Goal: Check status: Check status

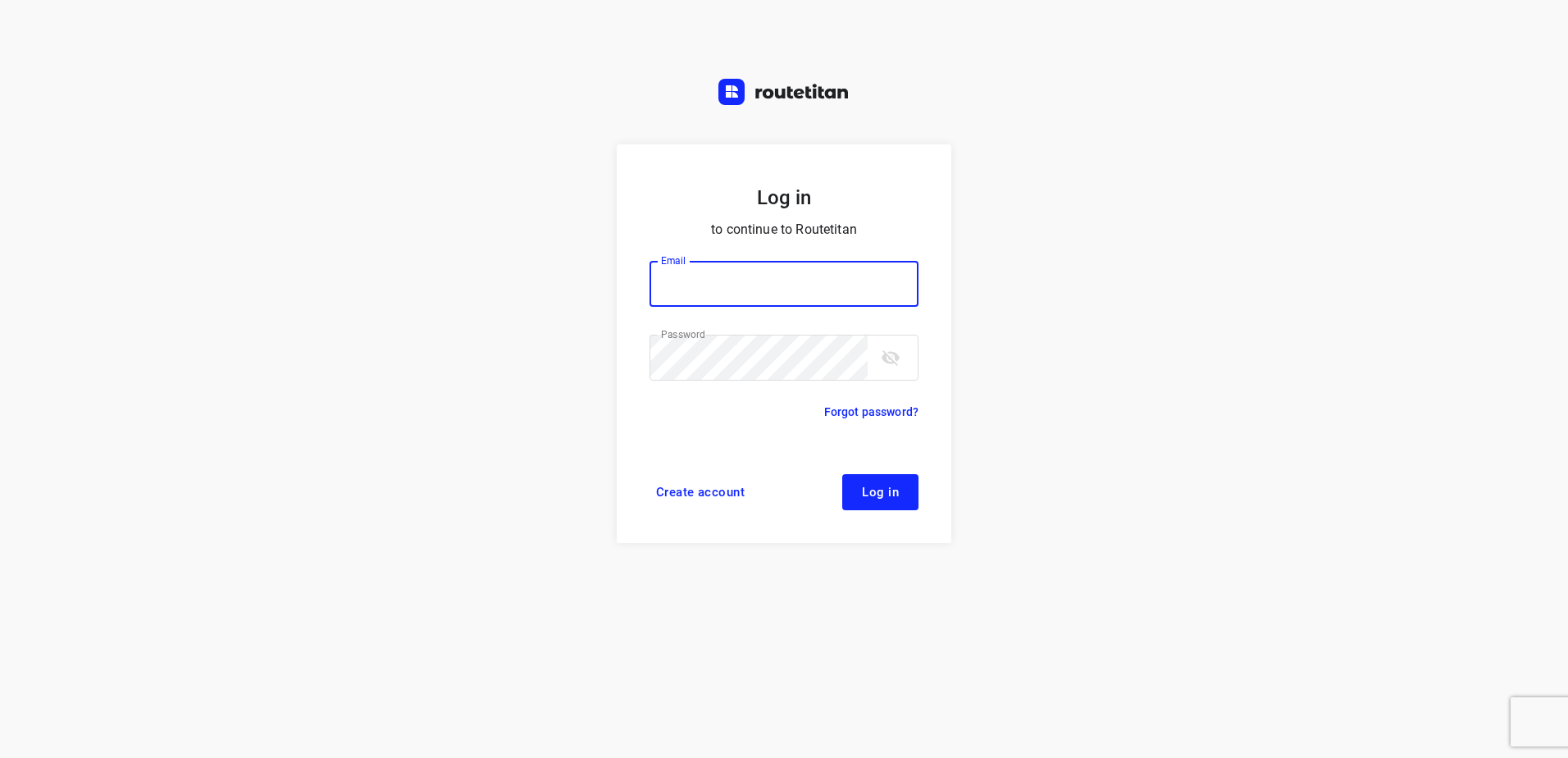
type input "[EMAIL_ADDRESS][DOMAIN_NAME]"
click at [902, 474] on button "Log in" at bounding box center [880, 492] width 76 height 36
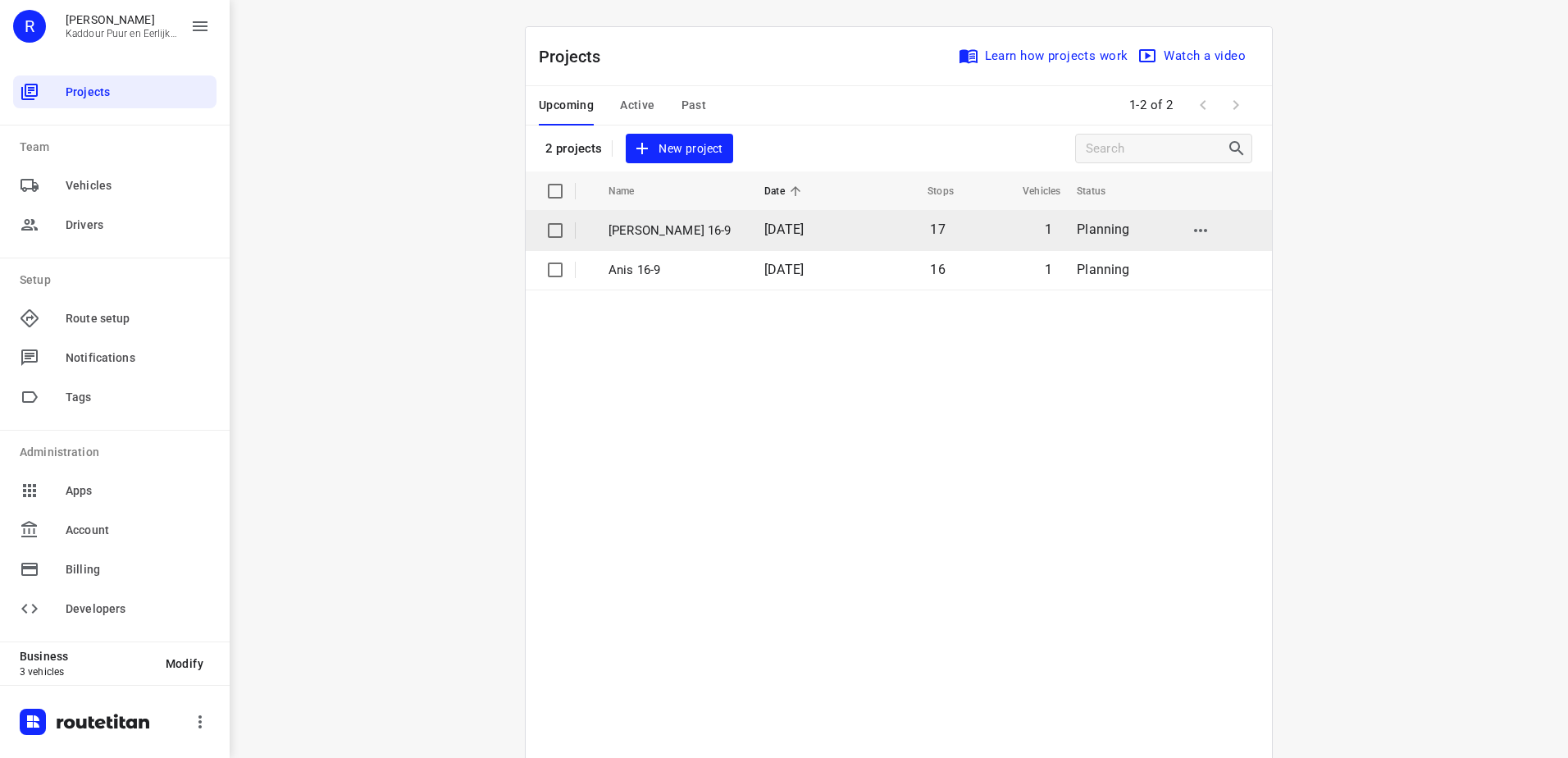
click at [712, 230] on p "[PERSON_NAME] 16-9" at bounding box center [674, 230] width 131 height 19
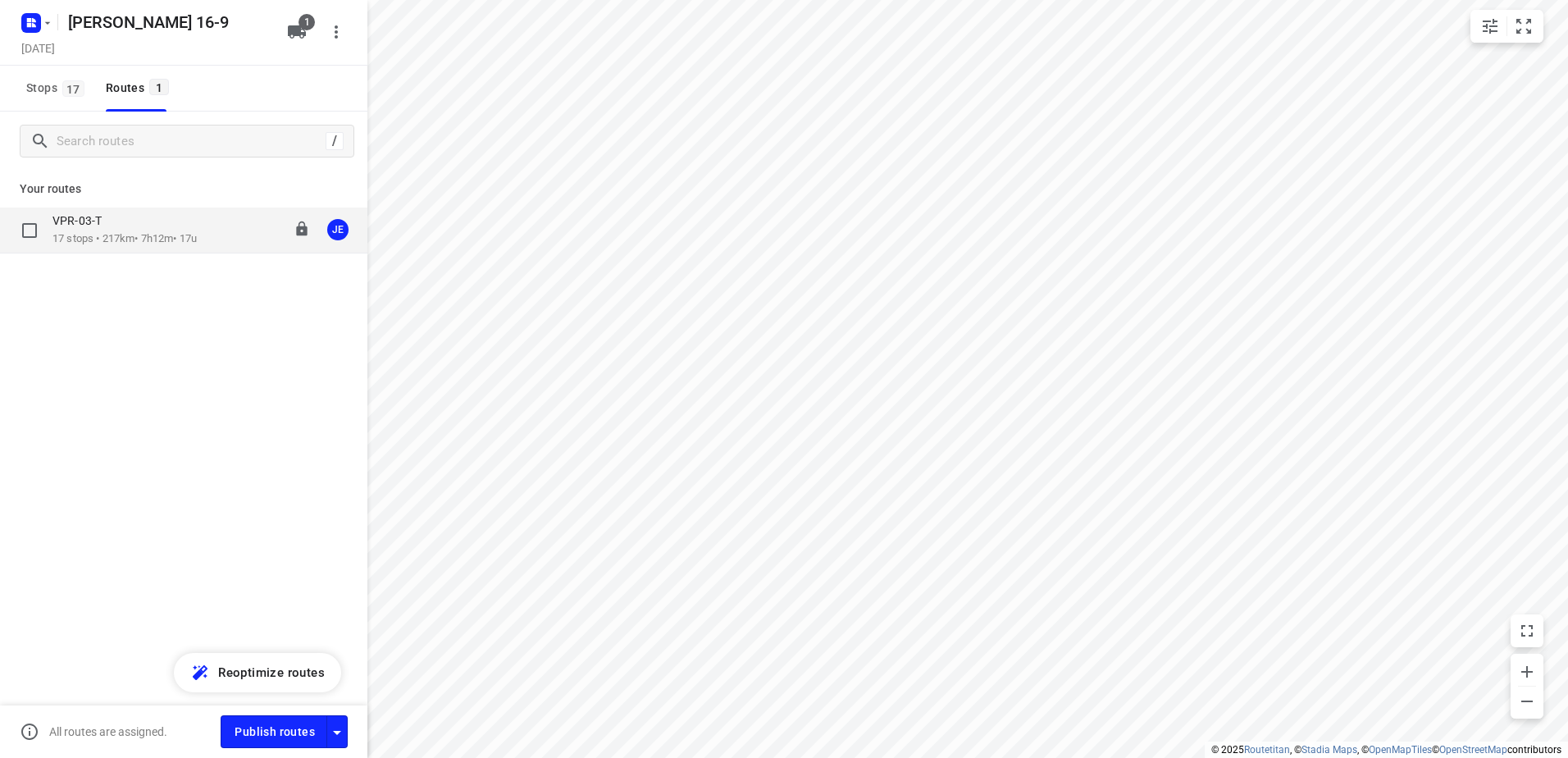
click at [172, 242] on p "17 stops • 217km • 7h12m • 17u" at bounding box center [125, 238] width 144 height 15
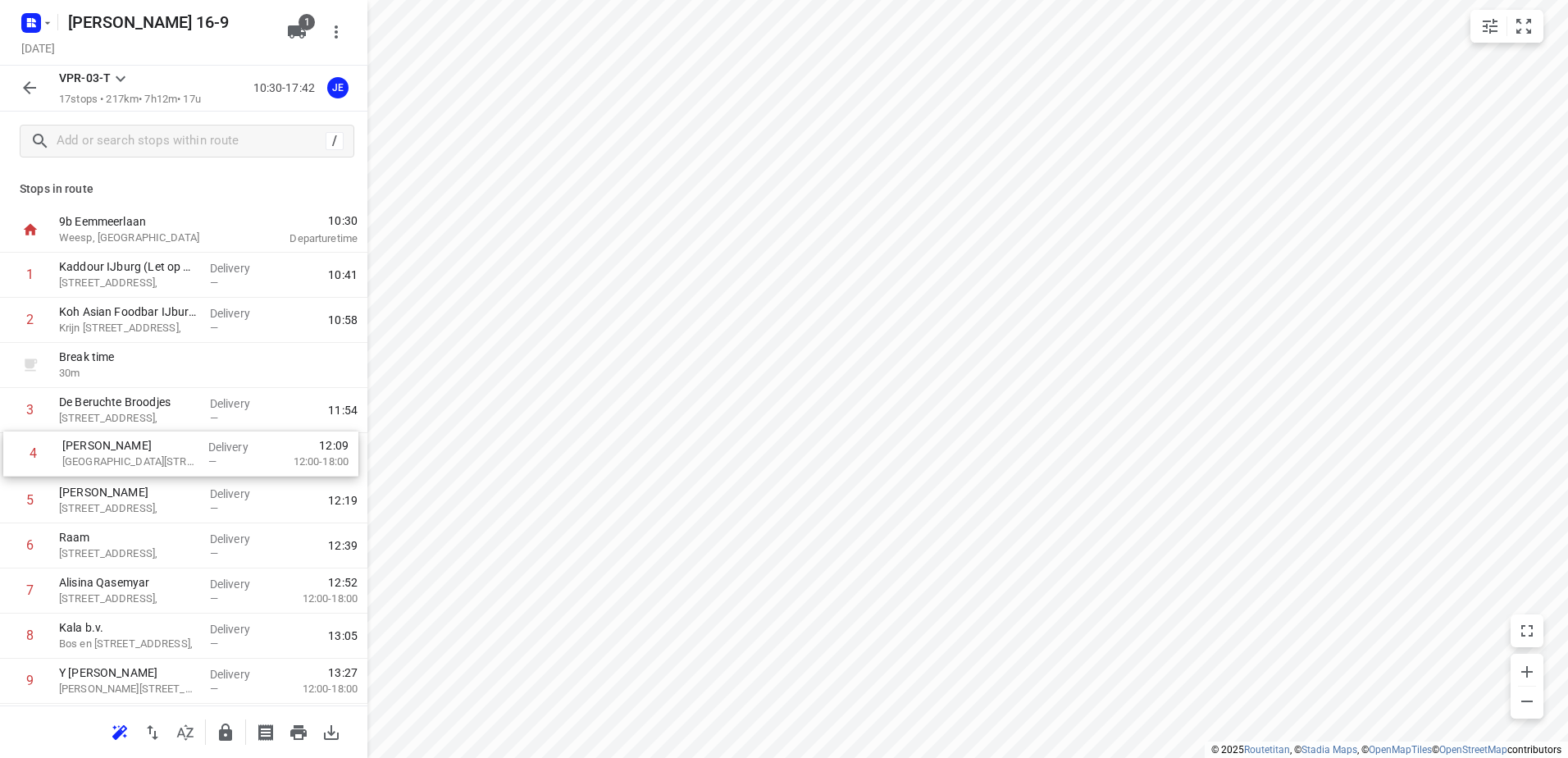
click at [209, 461] on div "1 Kaddour IJburg (Let op Afsluiting Bert Haanstrakade) Pampuslaan 22, Delivery …" at bounding box center [184, 659] width 367 height 812
click at [30, 22] on icon "button" at bounding box center [29, 20] width 4 height 4
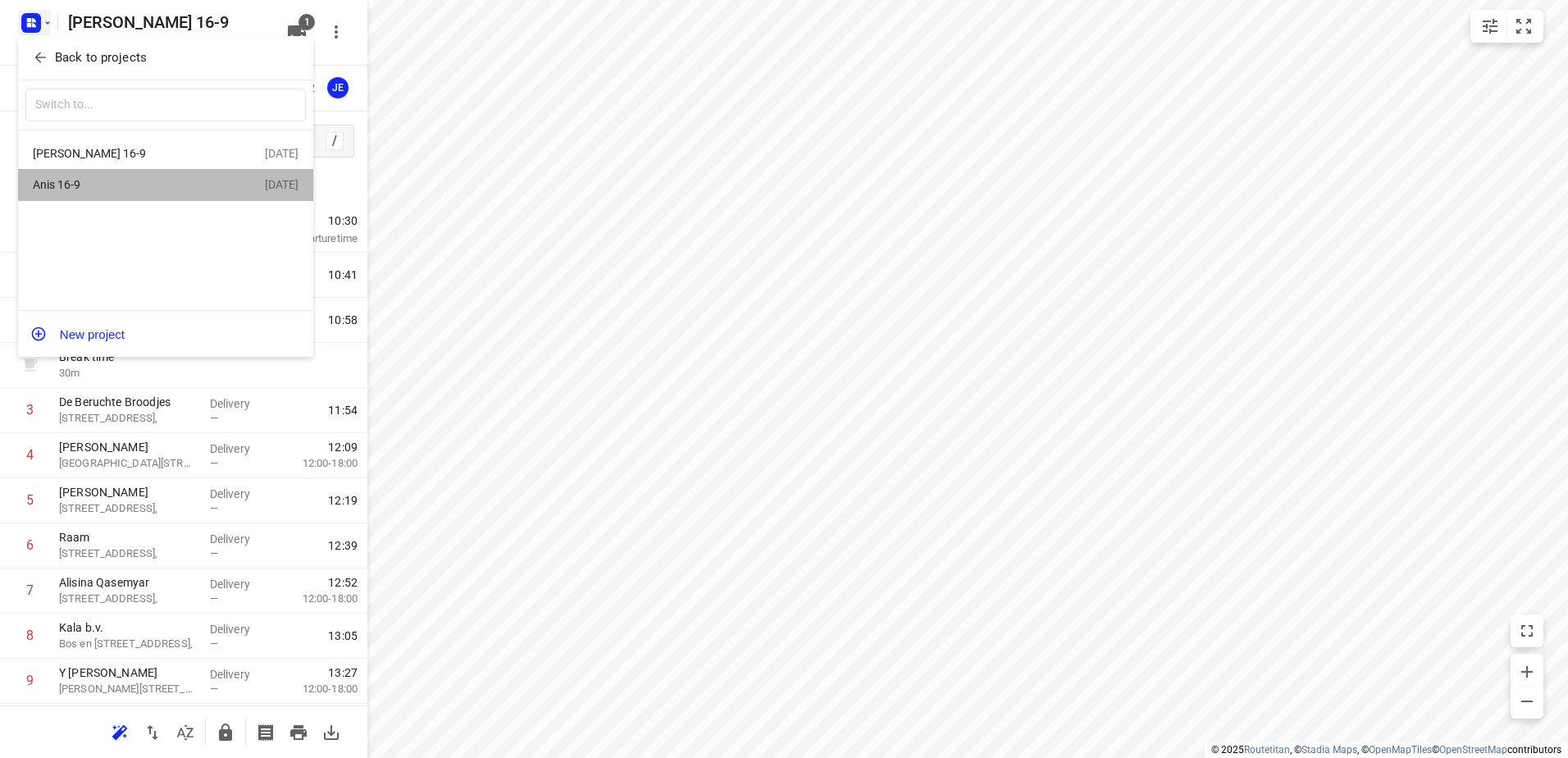
click at [142, 171] on div "Anis 16-9 16 Sep 2025" at bounding box center [165, 185] width 295 height 32
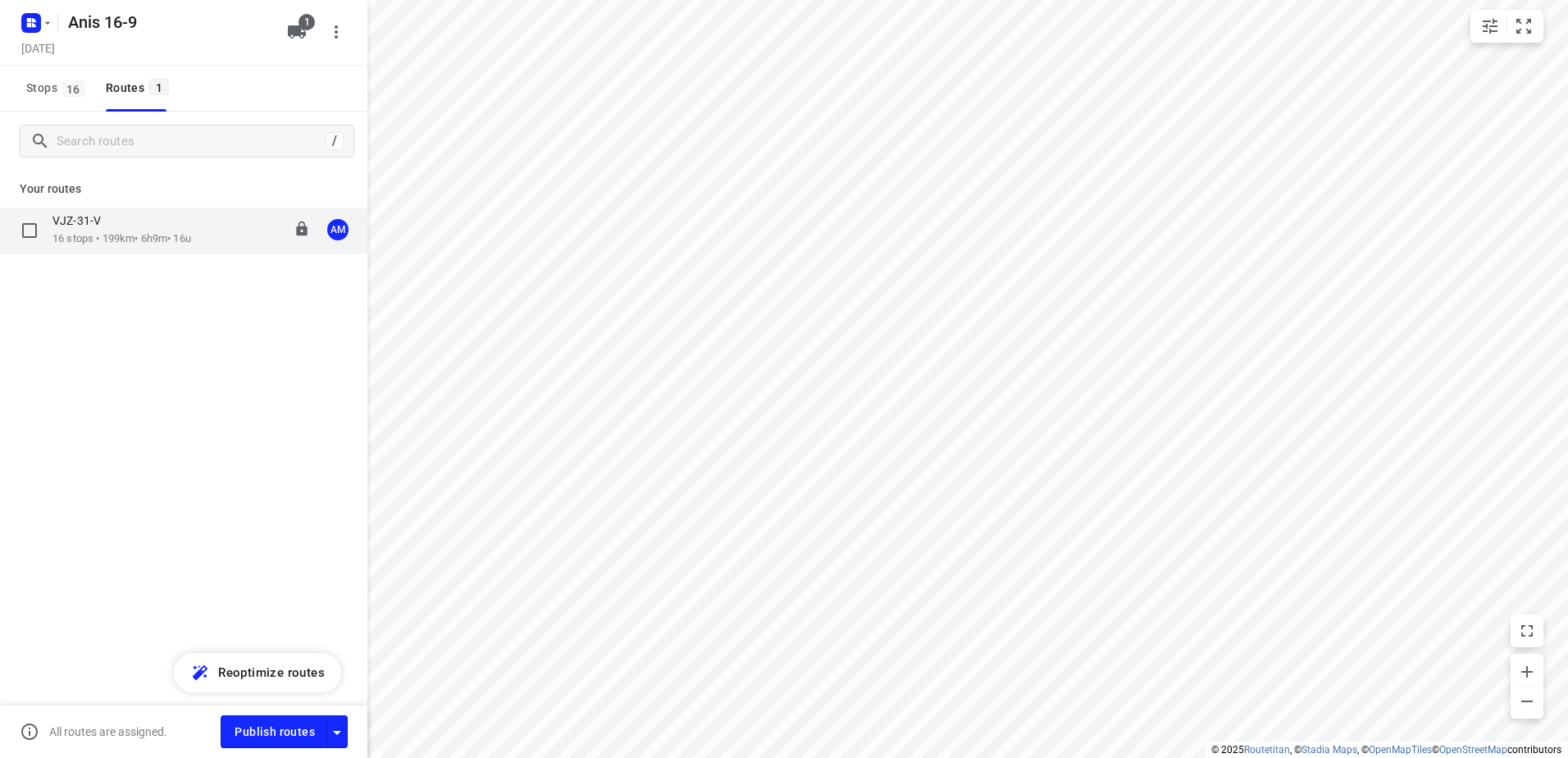
click at [142, 237] on p "16 stops • 199km • 6h9m • 16u" at bounding box center [122, 238] width 139 height 15
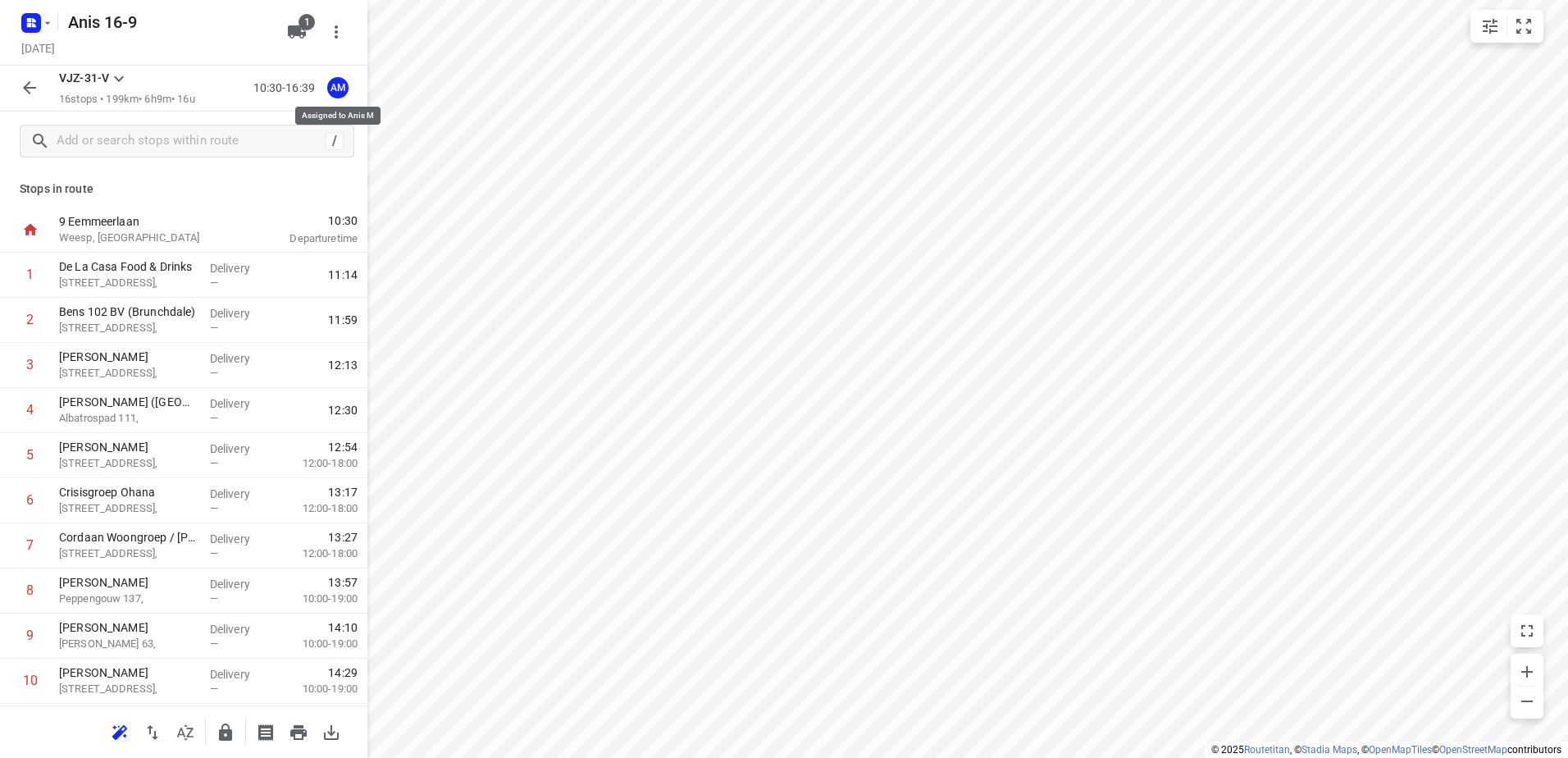
click at [346, 91] on div "AM" at bounding box center [338, 88] width 22 height 22
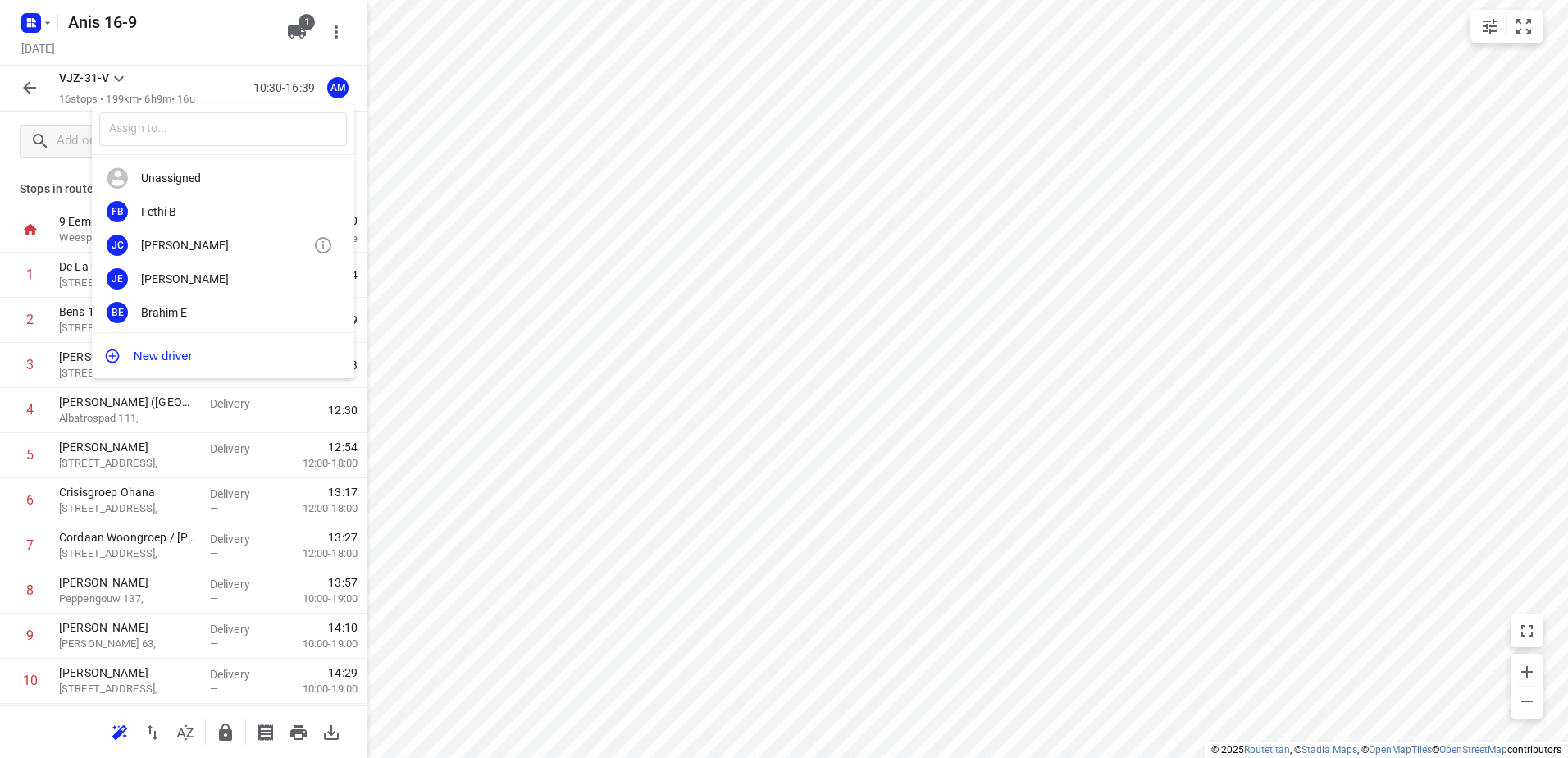
scroll to position [82, 0]
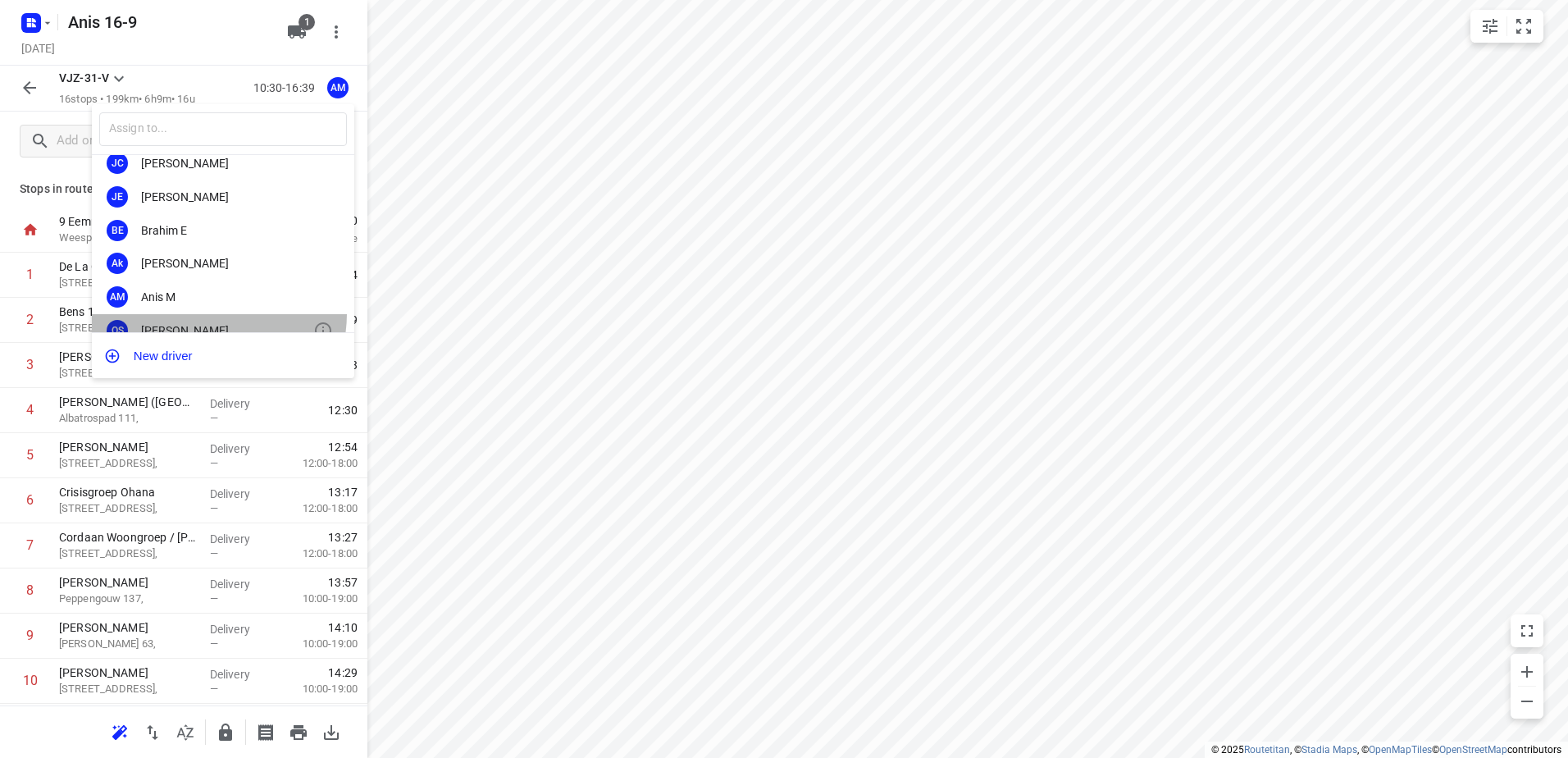
click at [202, 314] on div "OS Olivier S." at bounding box center [223, 332] width 263 height 34
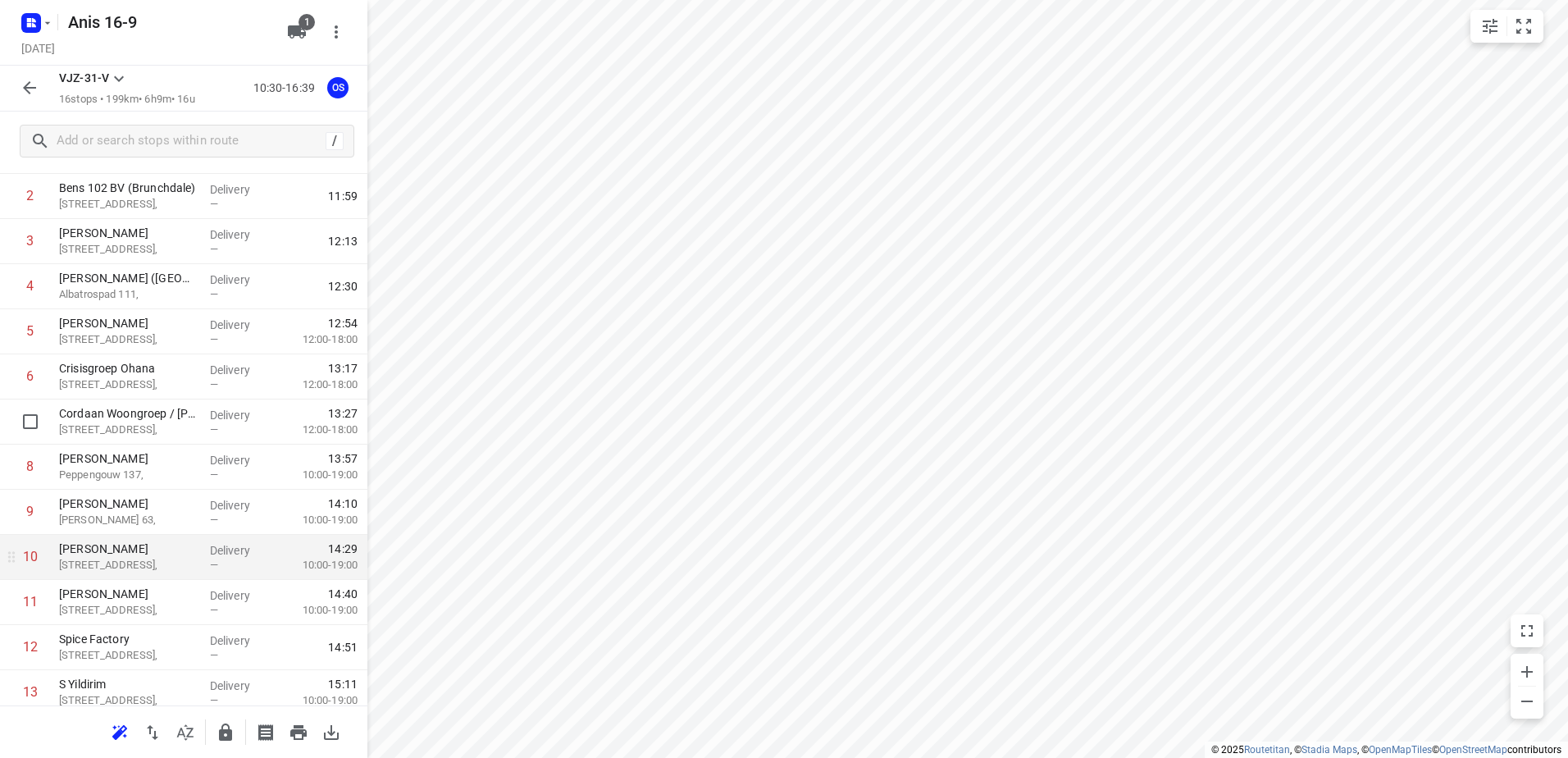
scroll to position [164, 0]
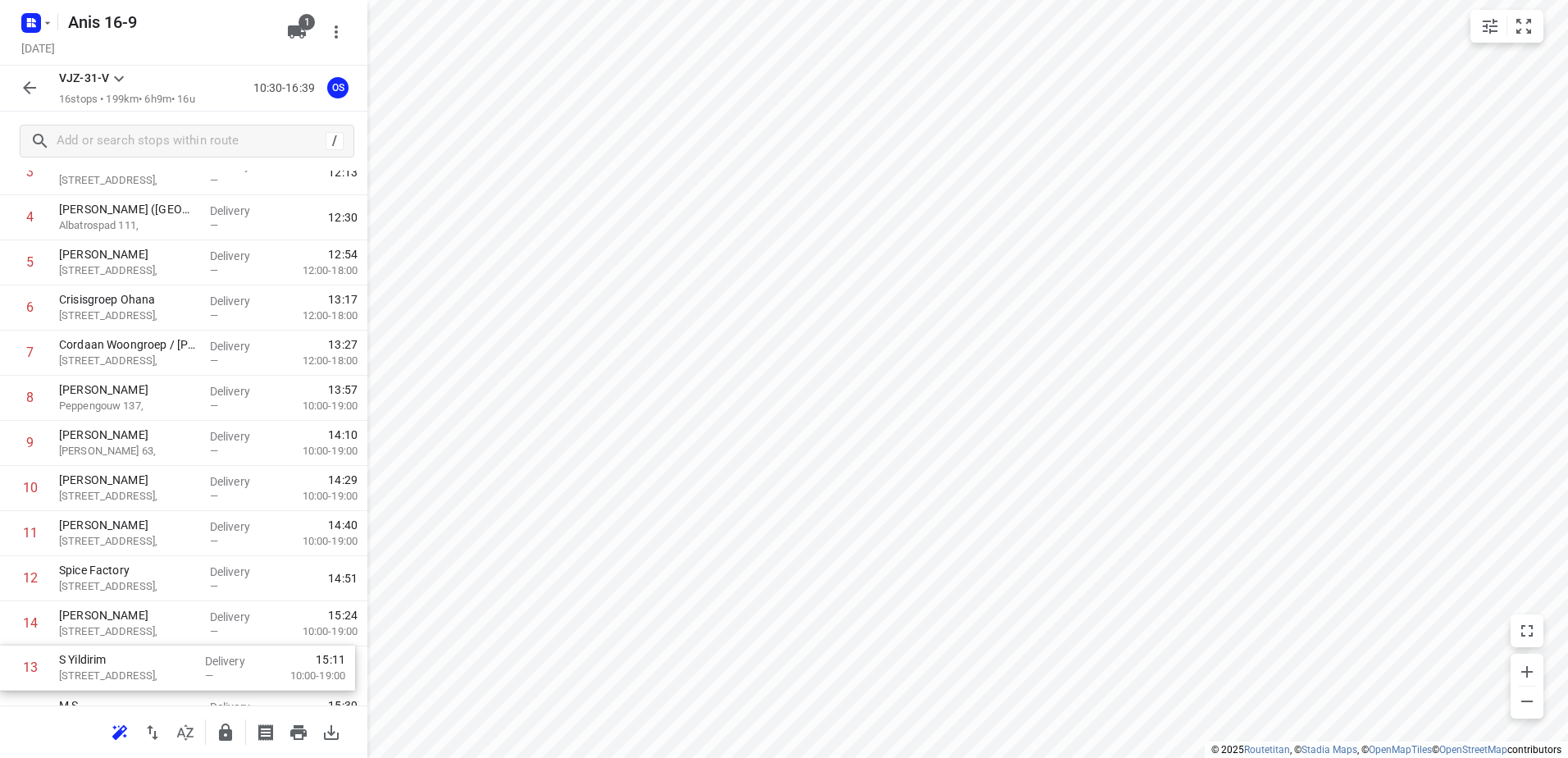
drag, startPoint x: 197, startPoint y: 642, endPoint x: 197, endPoint y: 661, distance: 19.0
click at [197, 661] on div "1 De La Casa Food & Drinks Veemarkt 38, Delivery — 11:14 2 Bens 102 BV (Brunchd…" at bounding box center [184, 444] width 367 height 767
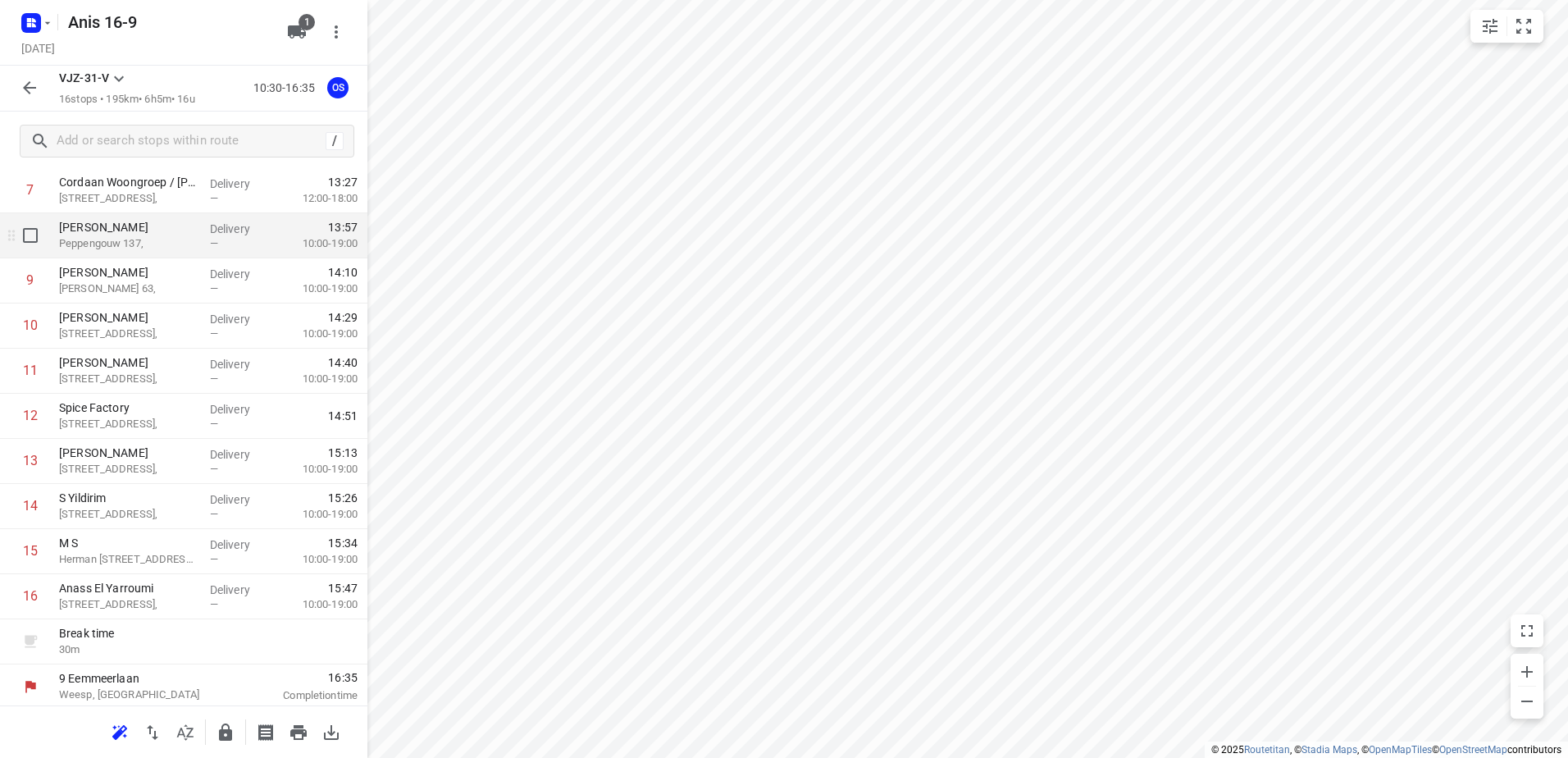
scroll to position [359, 0]
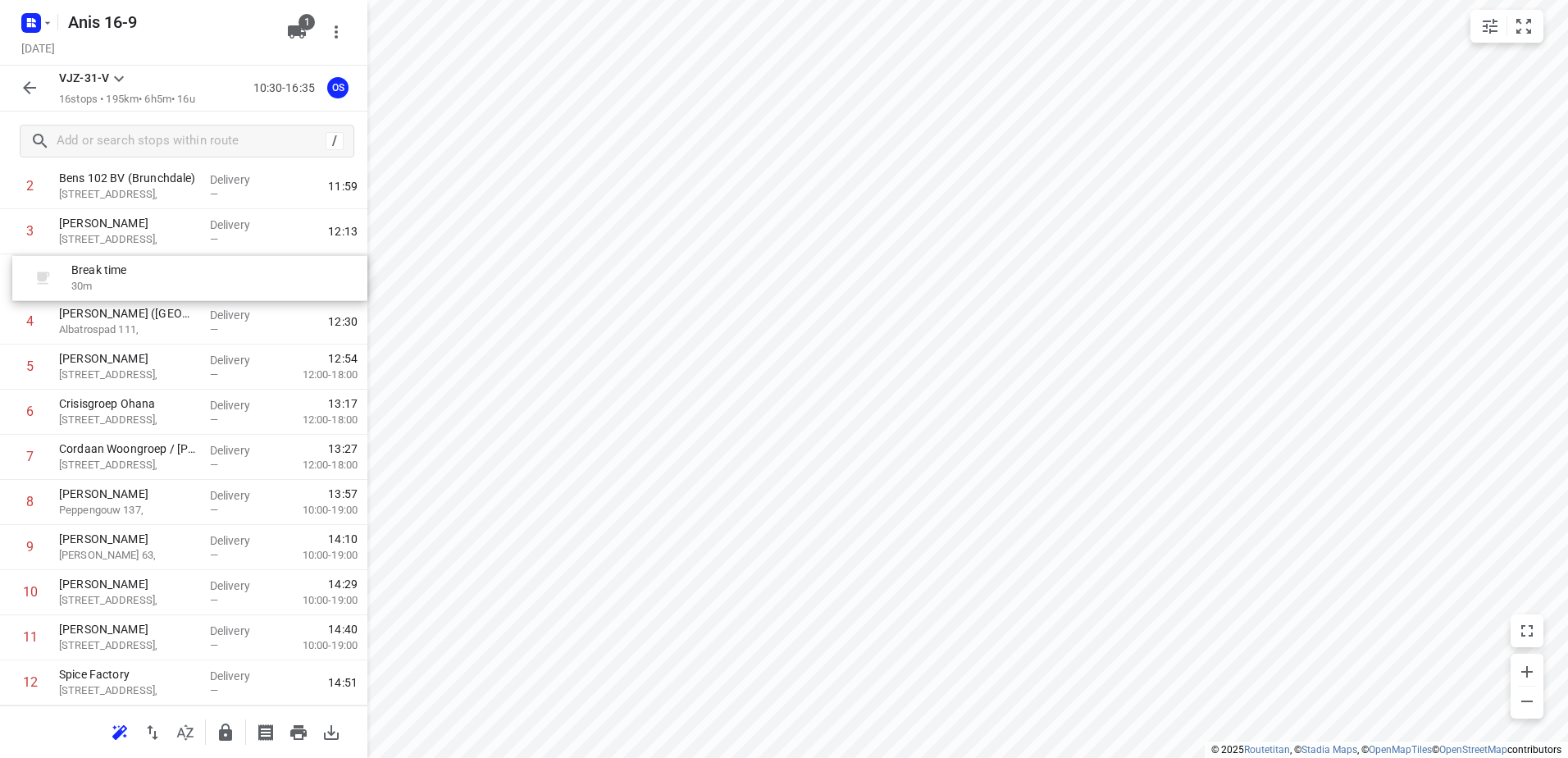
drag, startPoint x: 180, startPoint y: 634, endPoint x: 192, endPoint y: 266, distance: 368.2
click at [192, 266] on div "1 De La Casa Food & Drinks Veemarkt 38, Delivery — 11:14 2 Bens 102 BV (Brunchd…" at bounding box center [184, 503] width 367 height 767
click at [24, 27] on rect "button" at bounding box center [31, 23] width 20 height 20
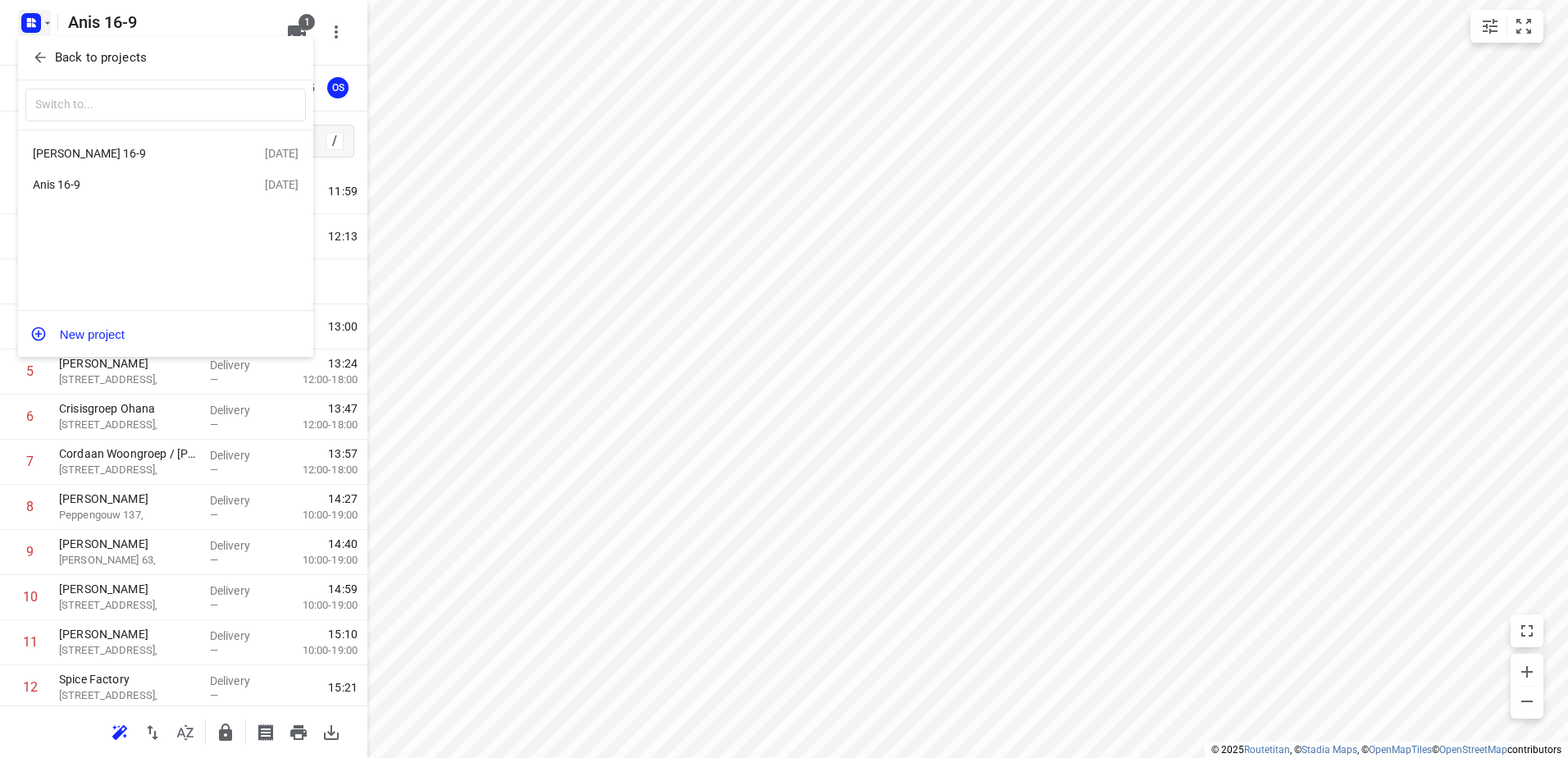
click at [117, 185] on div "Anis 16-9" at bounding box center [127, 185] width 189 height 13
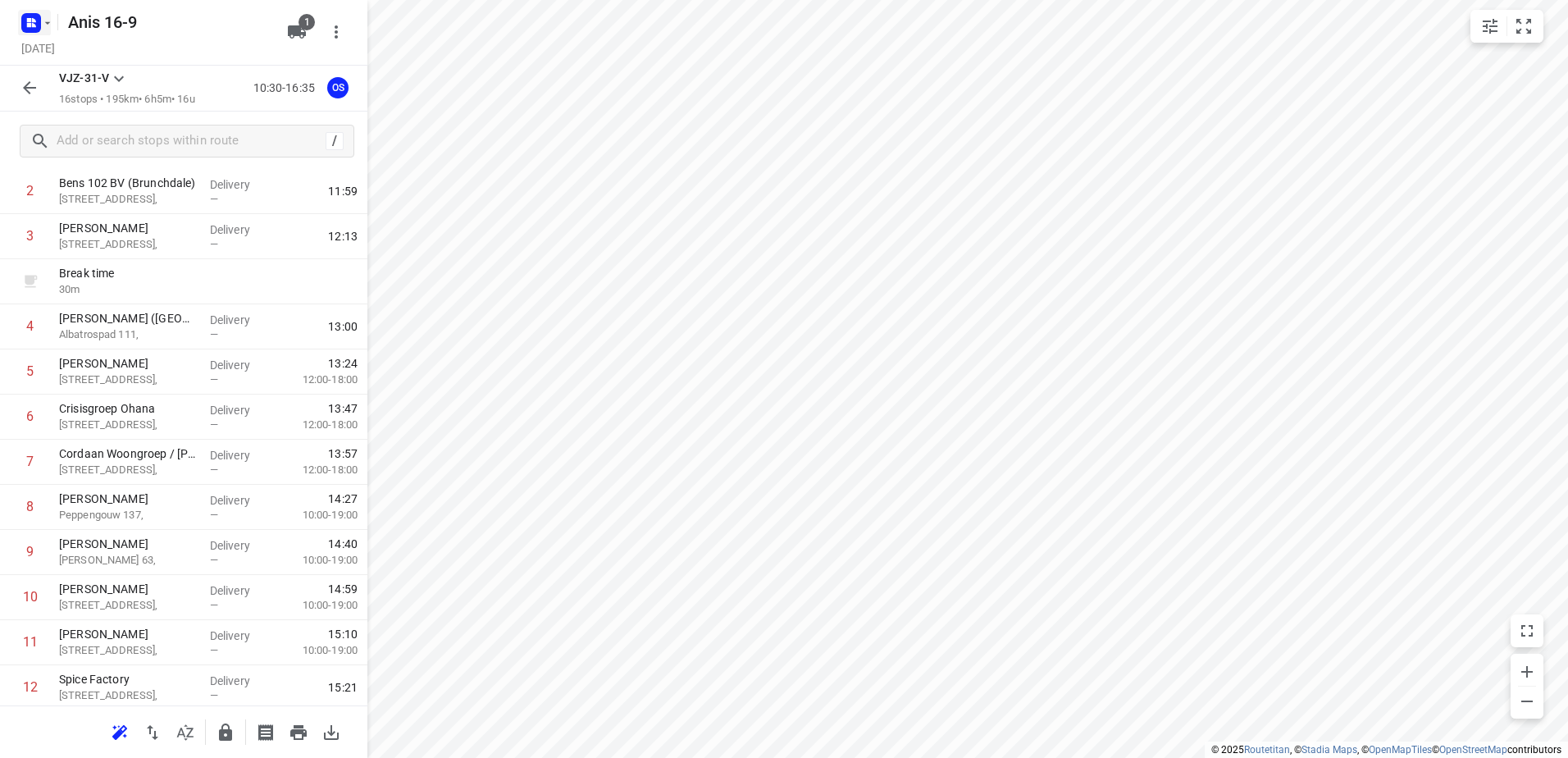
click at [19, 36] on div "Anis 16-9 Tuesday, Sep 16" at bounding box center [149, 32] width 263 height 57
click at [25, 30] on rect "button" at bounding box center [31, 23] width 20 height 20
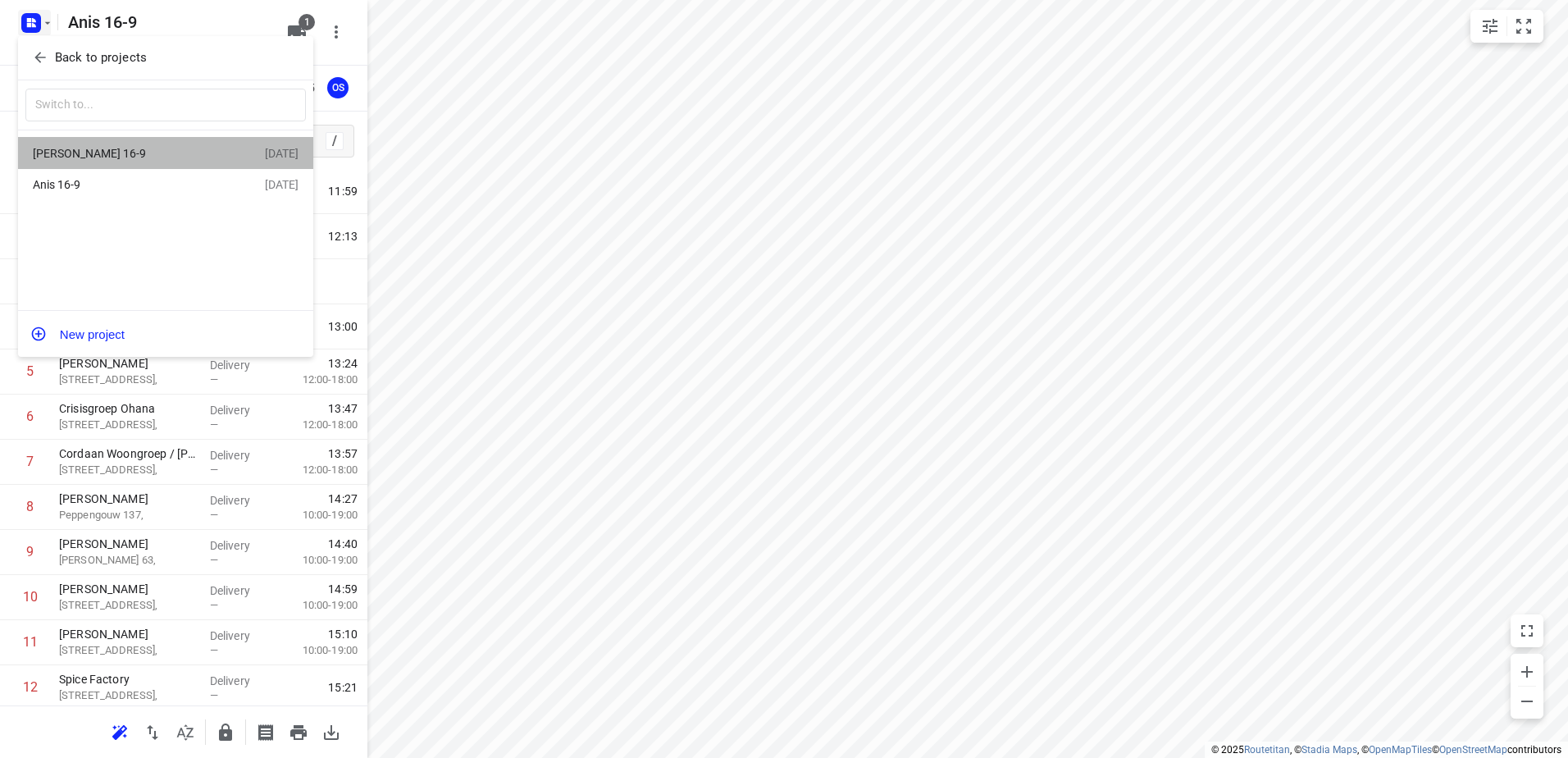
click at [149, 151] on div "Jeffrey 16-9" at bounding box center [127, 153] width 189 height 13
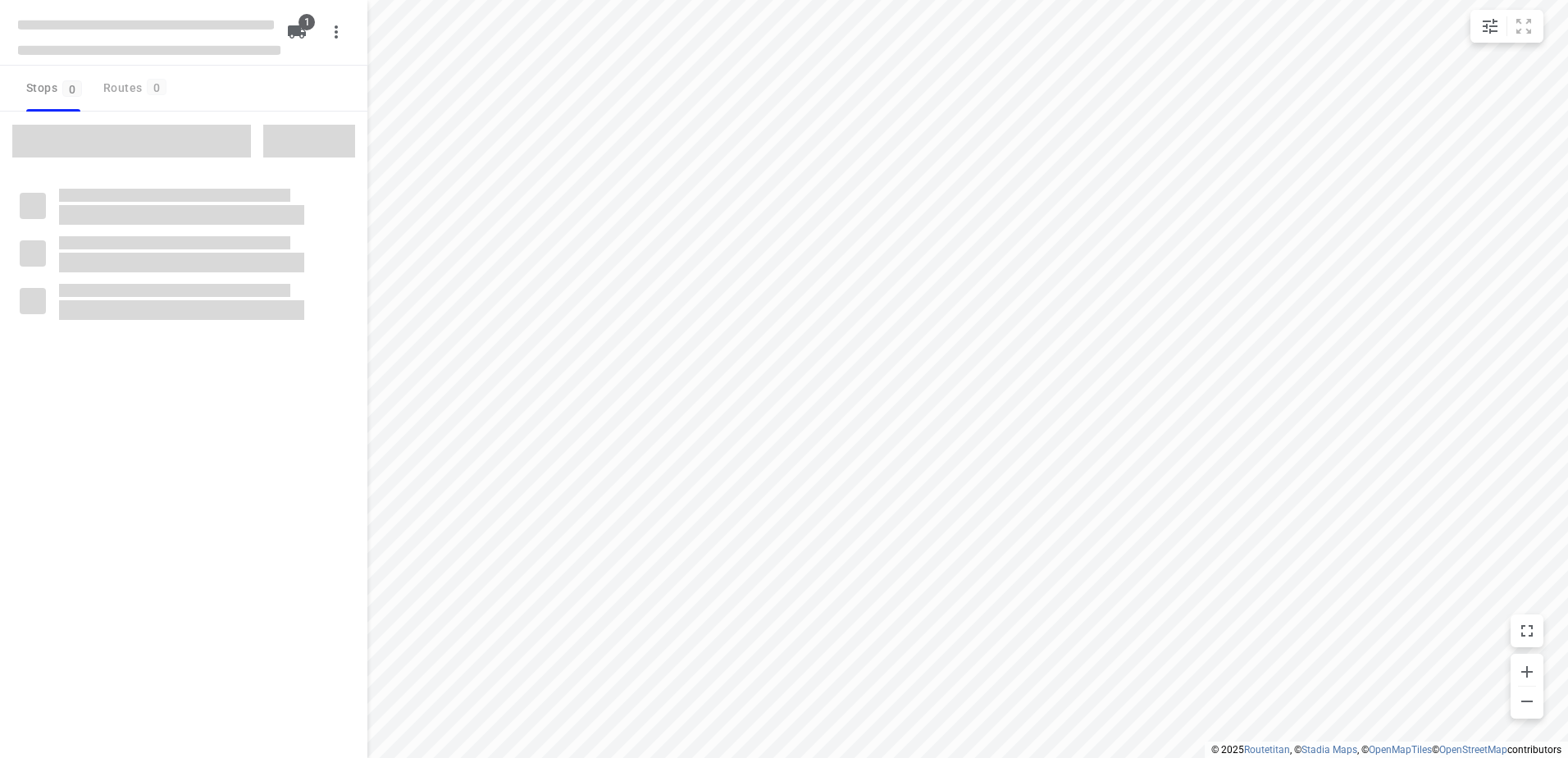
type input "distance"
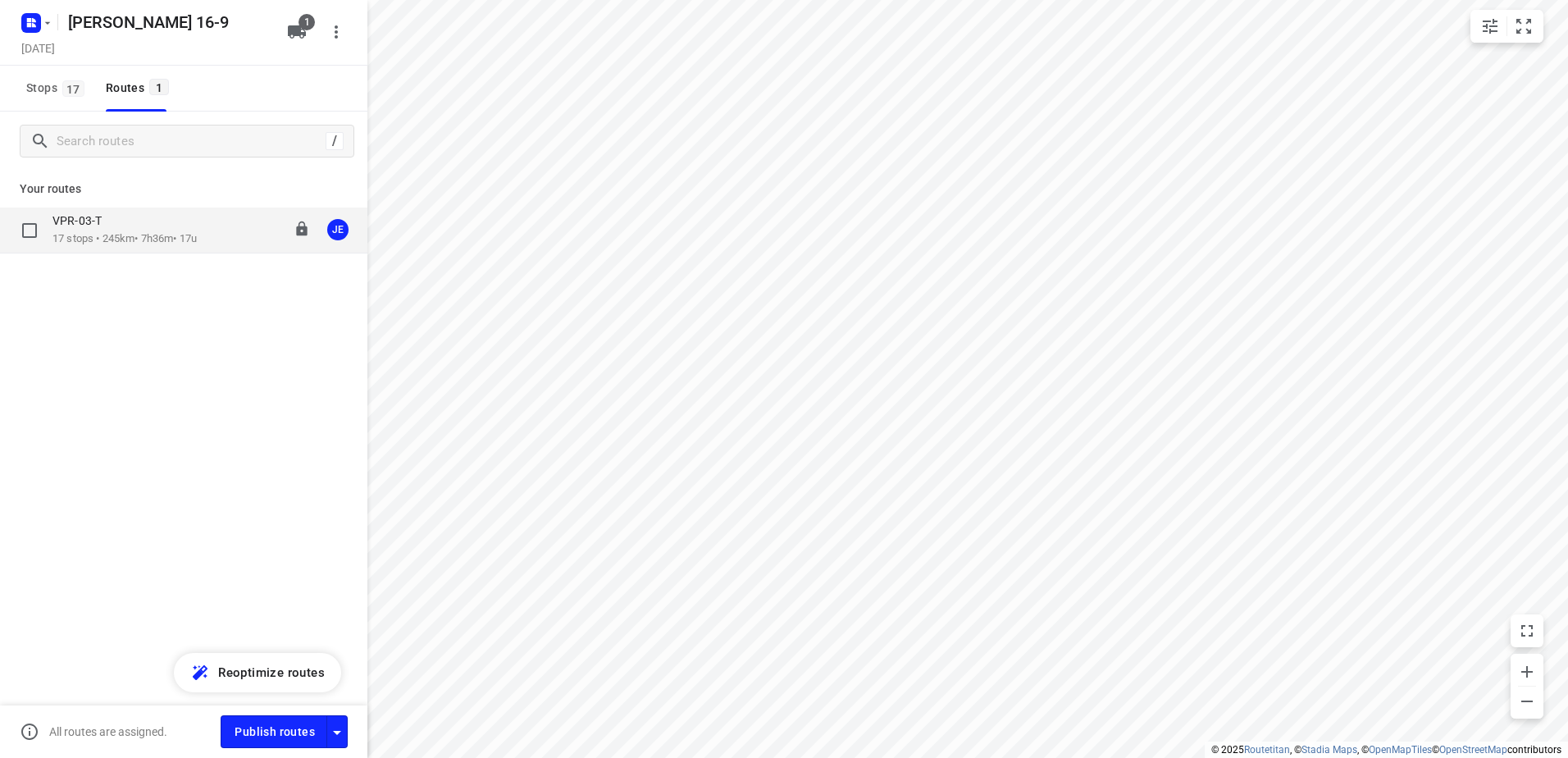
click at [125, 217] on div "VPR-03-T" at bounding box center [125, 222] width 144 height 18
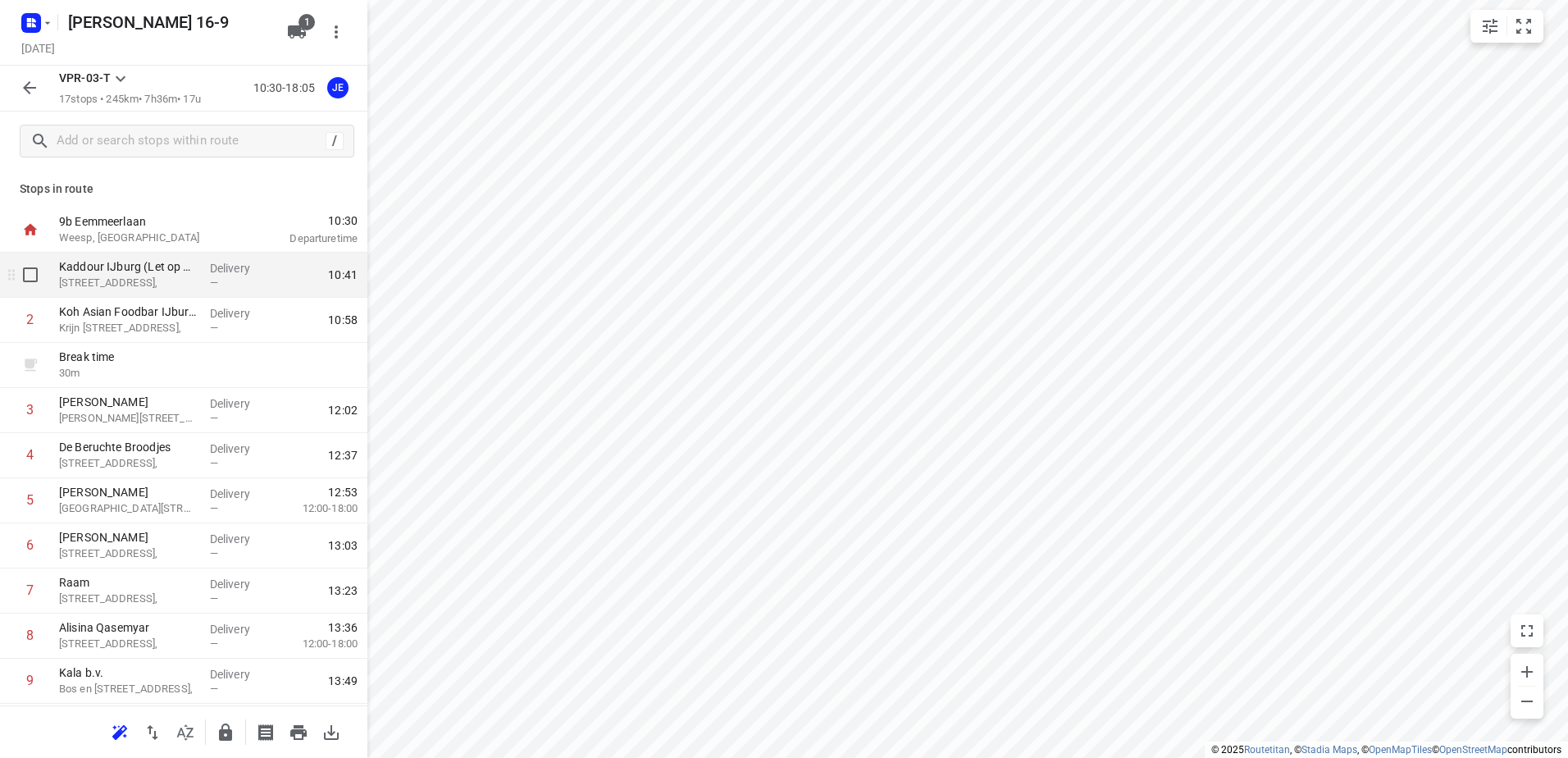
click at [169, 276] on p "Pampuslaan 22," at bounding box center [128, 283] width 138 height 16
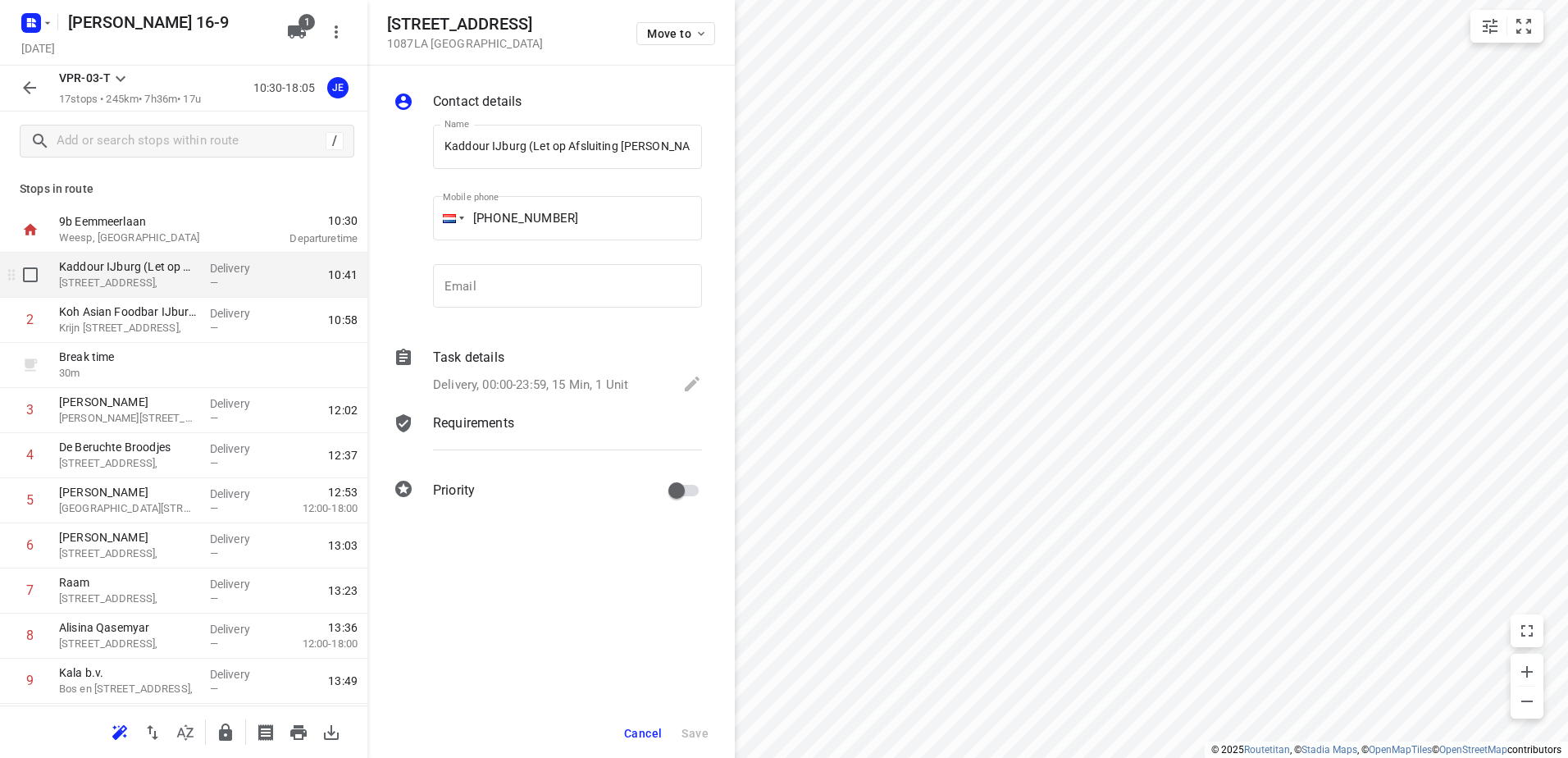
scroll to position [0, 30]
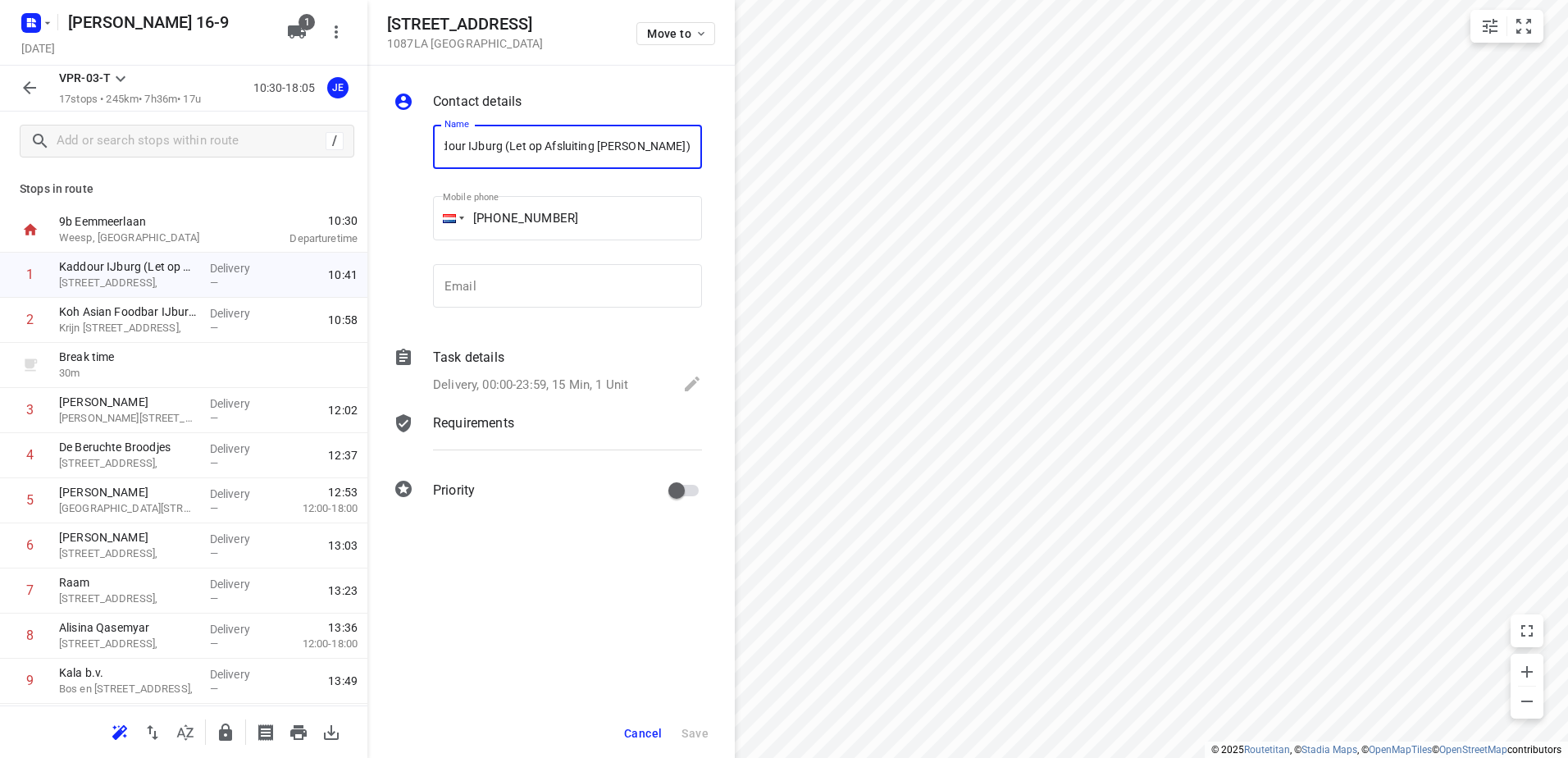
click at [653, 730] on span "Cancel" at bounding box center [642, 733] width 38 height 13
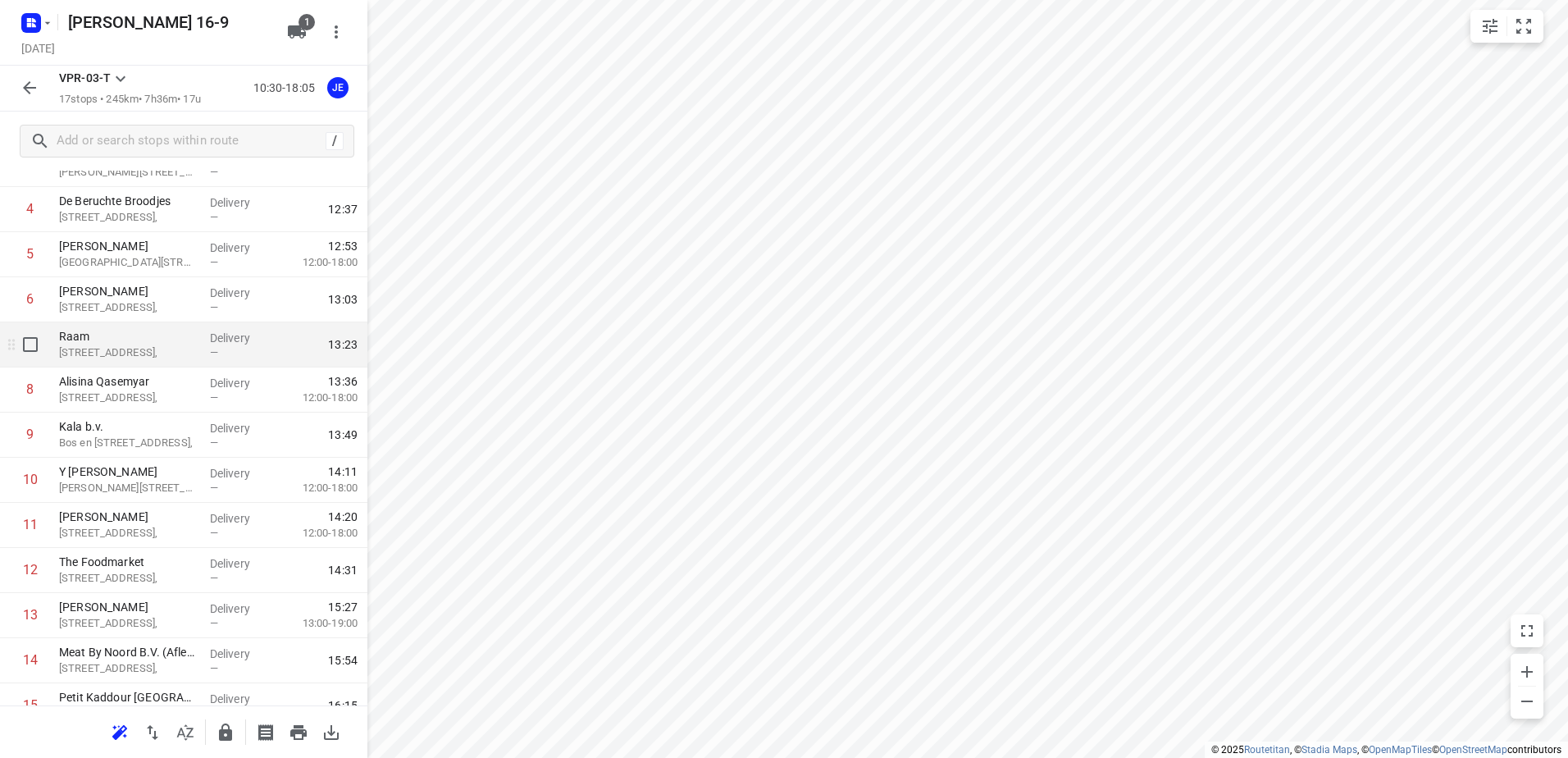
scroll to position [0, 0]
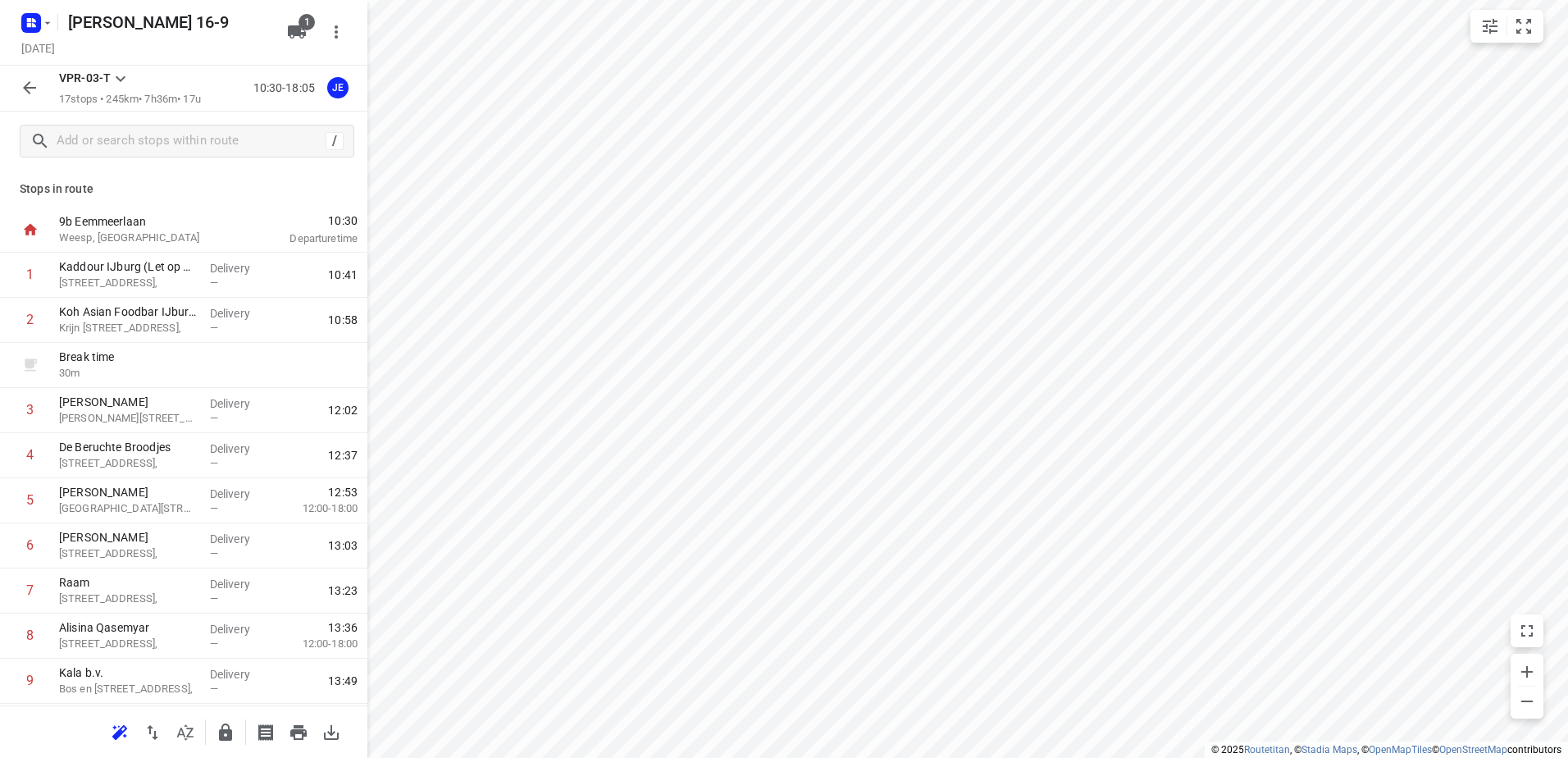
click at [28, 104] on div at bounding box center [30, 88] width 33 height 33
click at [31, 81] on icon "button" at bounding box center [30, 88] width 20 height 20
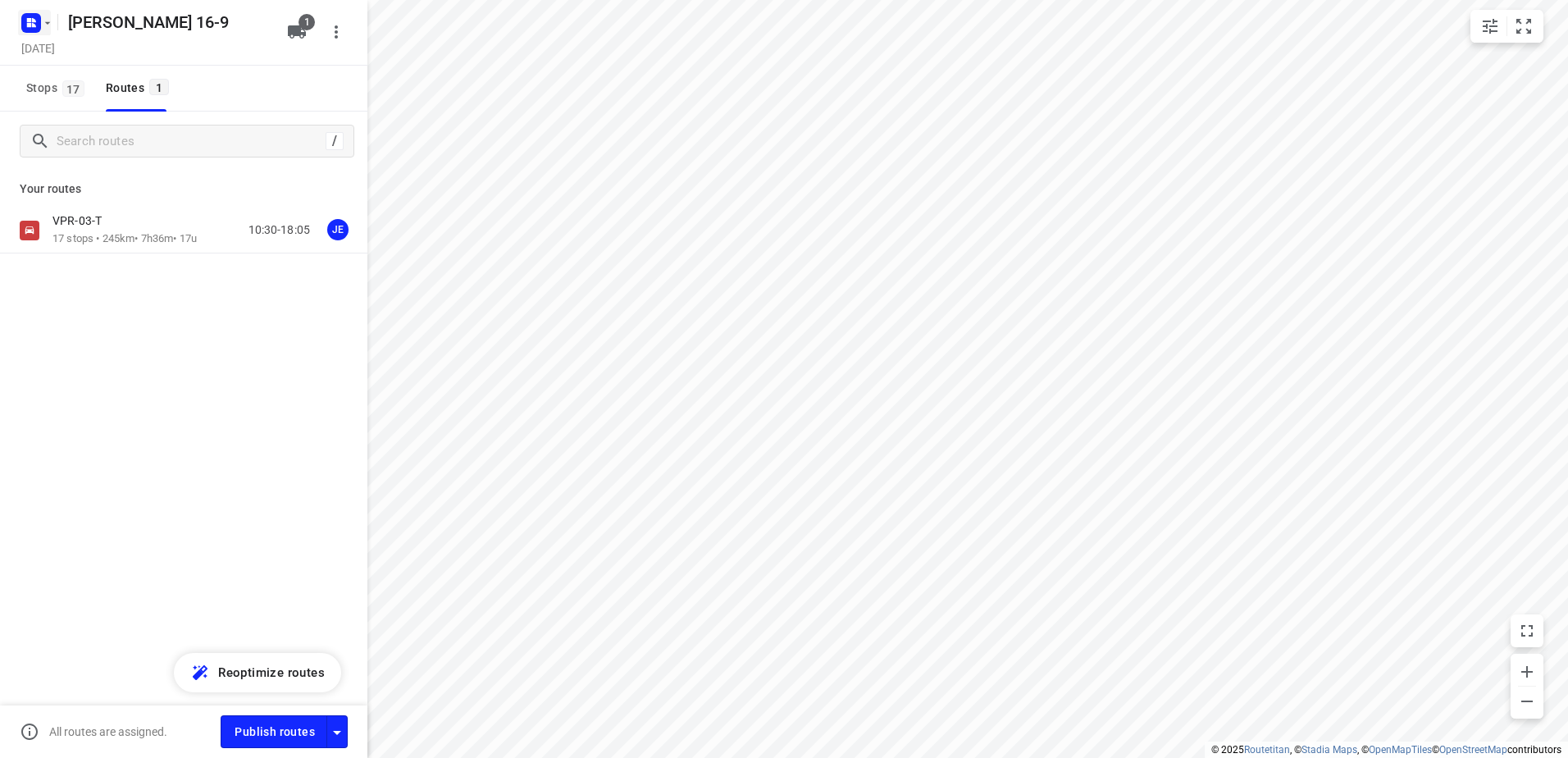
click at [34, 23] on rect "button" at bounding box center [31, 23] width 20 height 20
click at [80, 67] on button "Back to projects" at bounding box center [165, 57] width 280 height 27
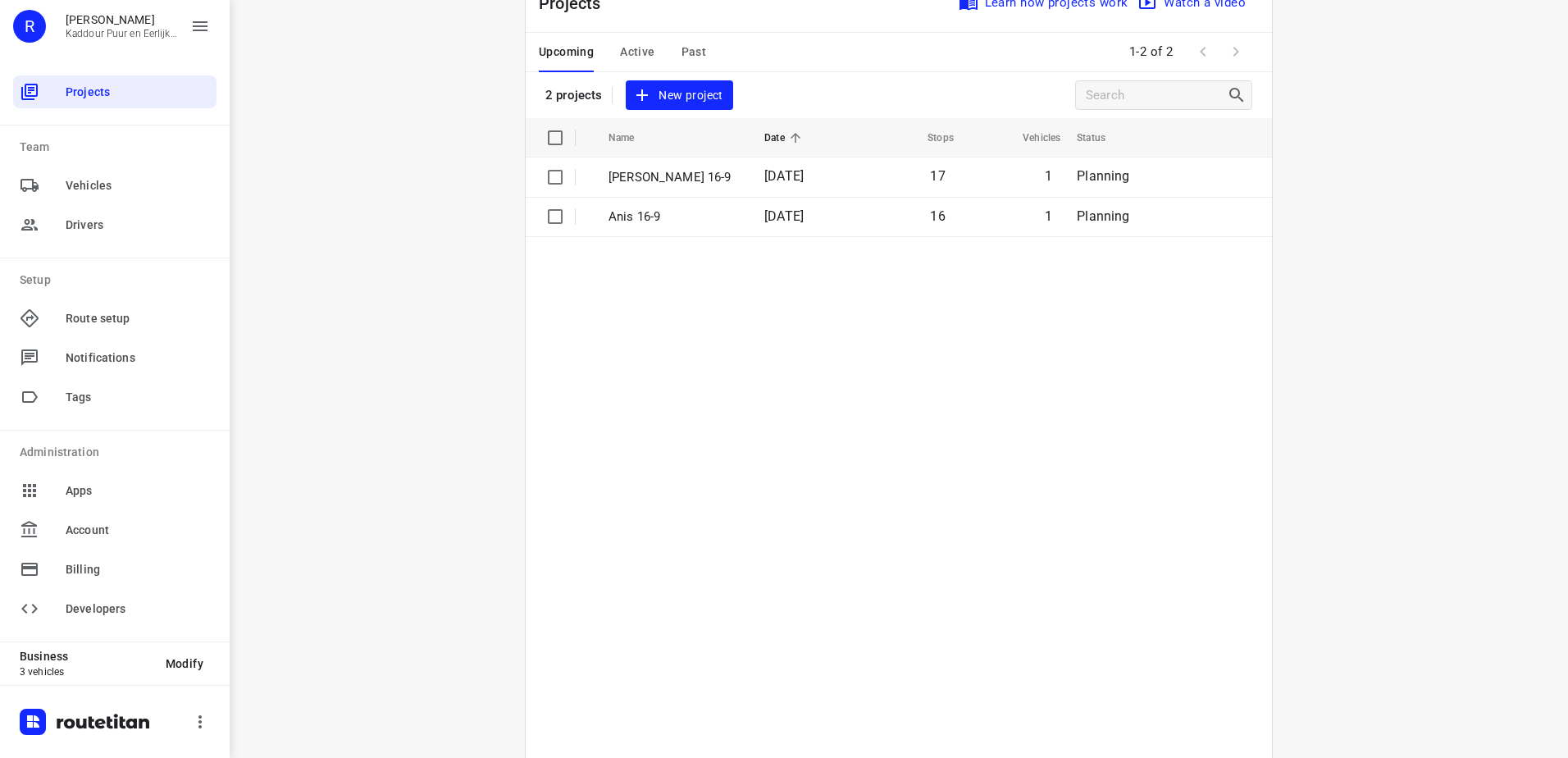
scroll to position [82, 0]
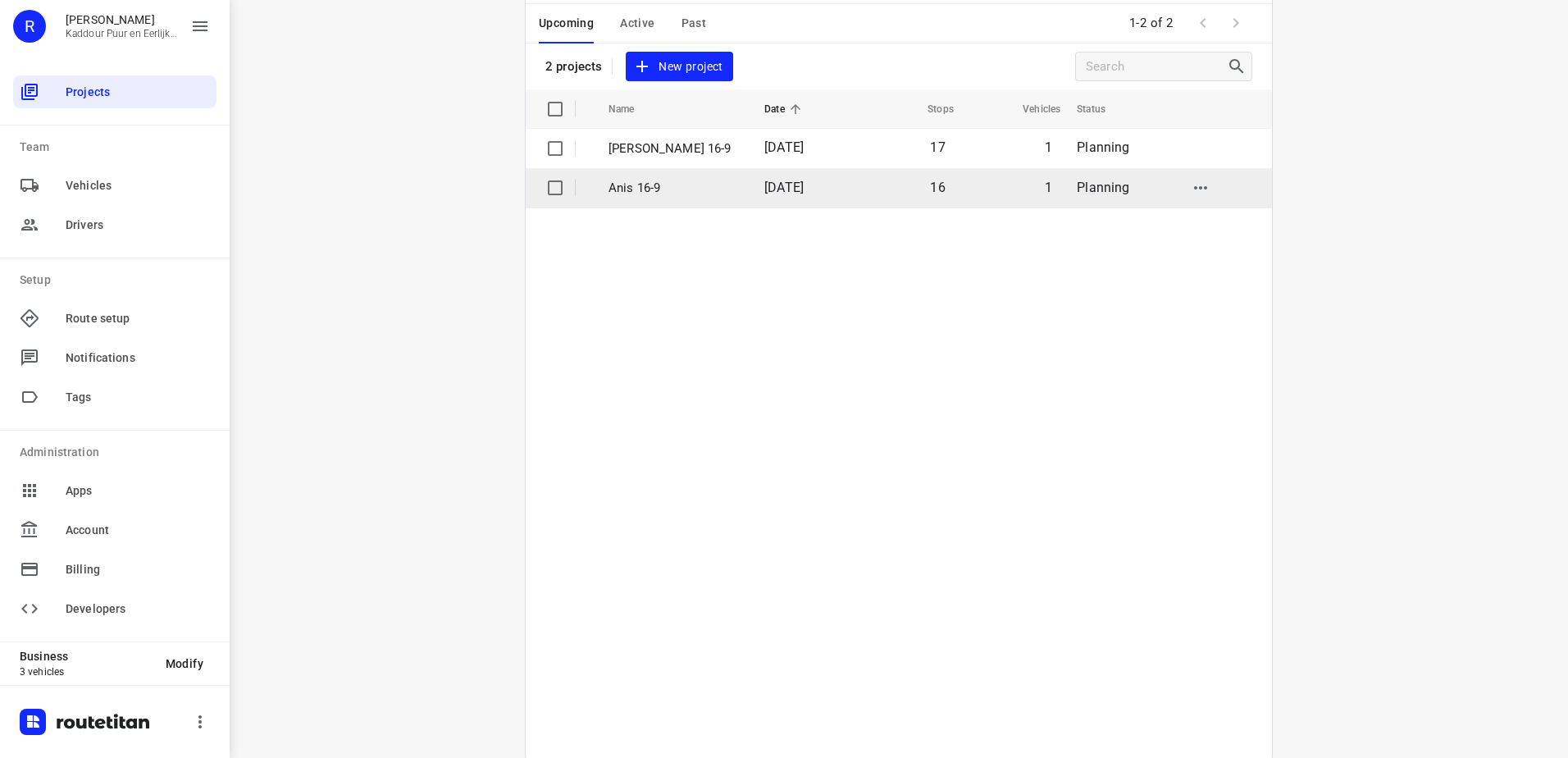
click at [667, 179] on p "Anis 16-9" at bounding box center [674, 188] width 131 height 19
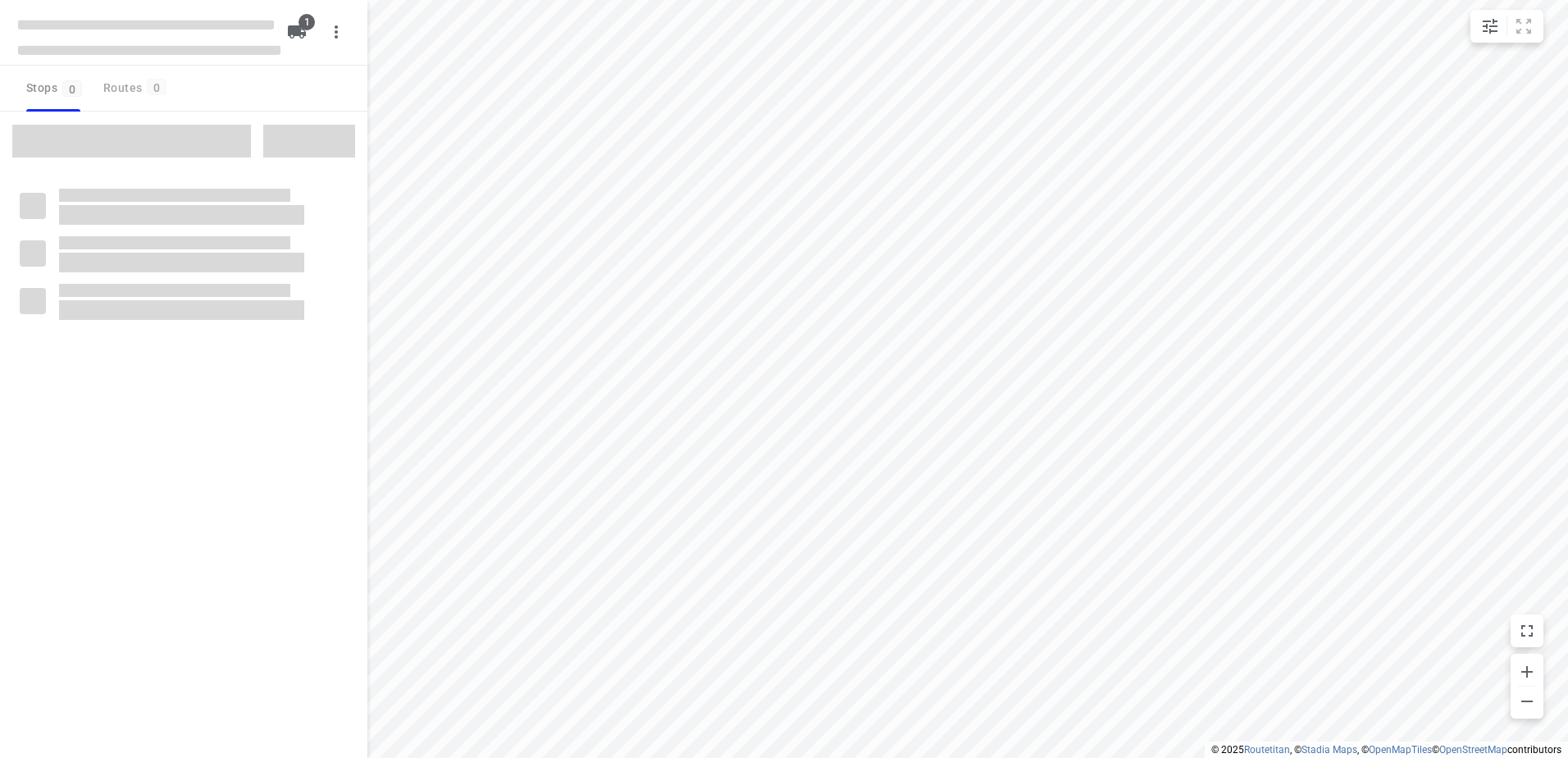
type input "distance"
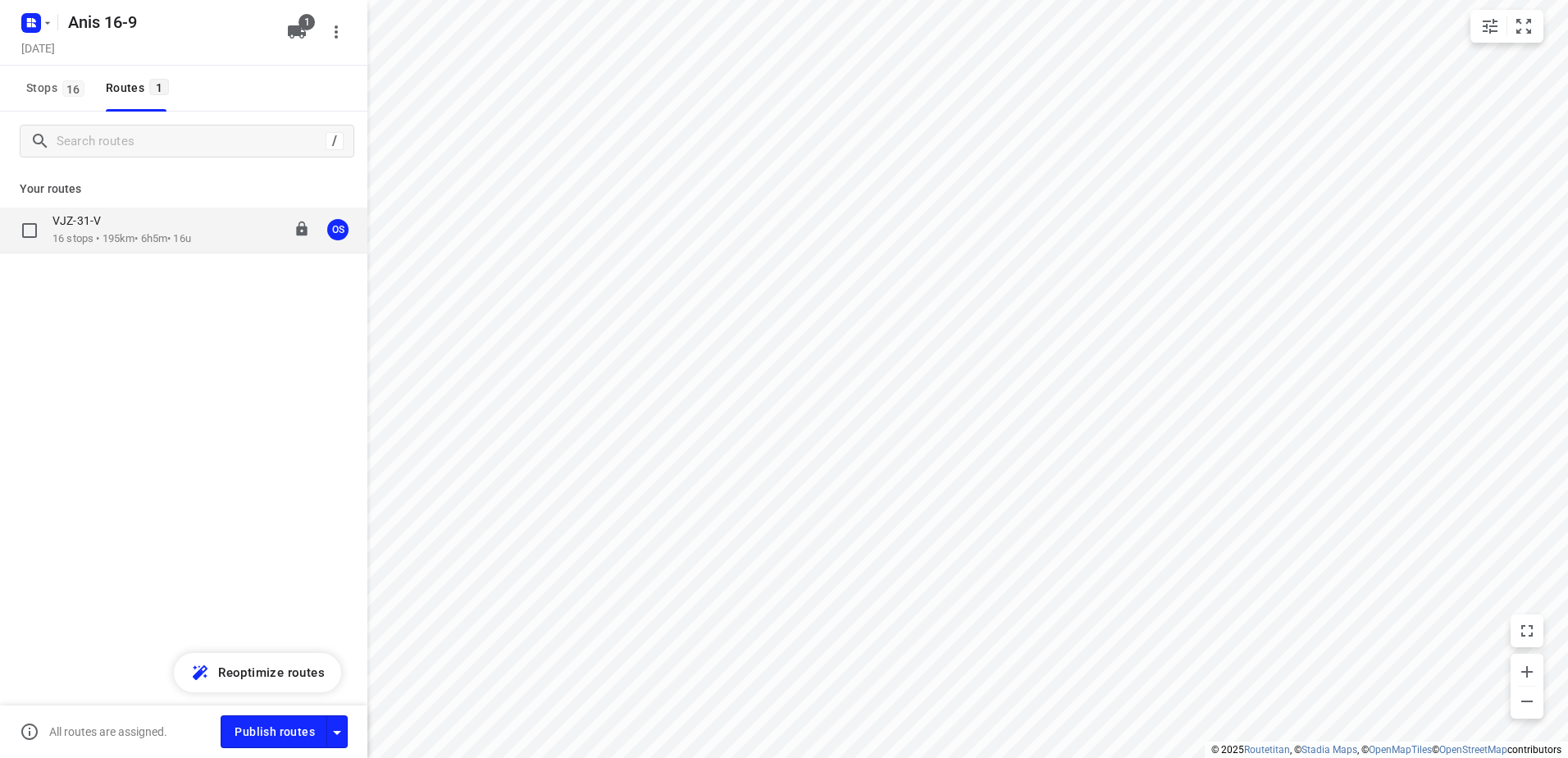
click at [134, 223] on div "VJZ-31-V" at bounding box center [122, 222] width 139 height 18
